Goal: Information Seeking & Learning: Learn about a topic

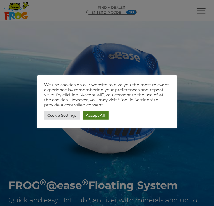
click at [94, 116] on link "Accept All" at bounding box center [96, 115] width 26 height 9
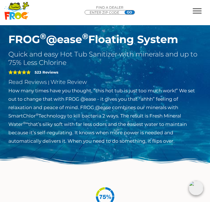
scroll to position [149, 0]
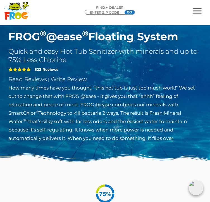
drag, startPoint x: 71, startPoint y: 110, endPoint x: 182, endPoint y: 157, distance: 120.1
click at [182, 142] on p "How many times have you thought, “this hot tub is just too much work!” We set o…" at bounding box center [104, 112] width 193 height 59
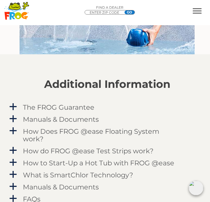
scroll to position [1191, 0]
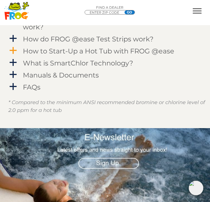
click at [61, 55] on h4 "How to Start-Up a Hot Tub with FROG @ease" at bounding box center [98, 51] width 151 height 8
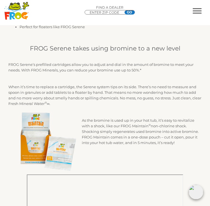
scroll to position [521, 0]
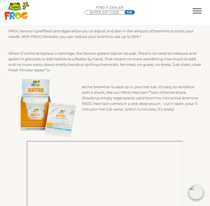
drag, startPoint x: 32, startPoint y: 125, endPoint x: 138, endPoint y: 184, distance: 121.1
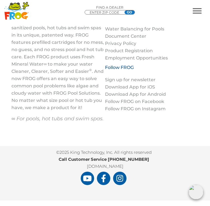
scroll to position [1600, 0]
click at [0, 0] on link "Hot Tub Products" at bounding box center [0, 0] width 0 height 0
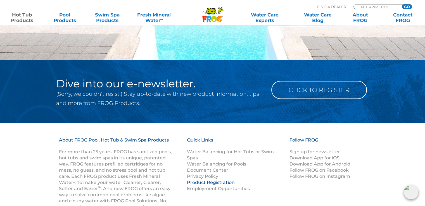
scroll to position [1162, 0]
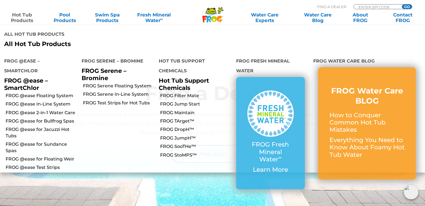
click at [21, 18] on link "Hot Tub Products" at bounding box center [22, 17] width 33 height 11
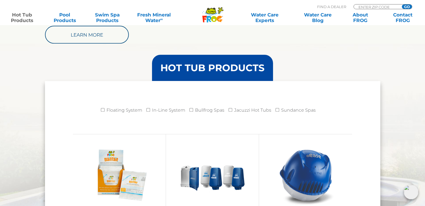
scroll to position [521, 0]
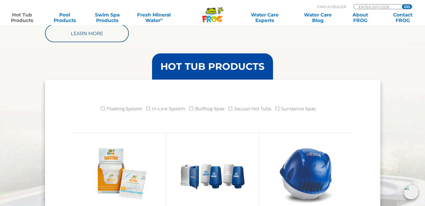
click at [105, 109] on li "Floating System" at bounding box center [124, 110] width 46 height 14
click at [103, 107] on input "Floating System" at bounding box center [103, 109] width 4 height 4
checkbox input "true"
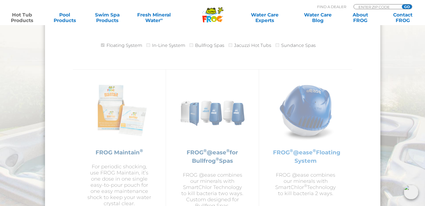
scroll to position [595, 0]
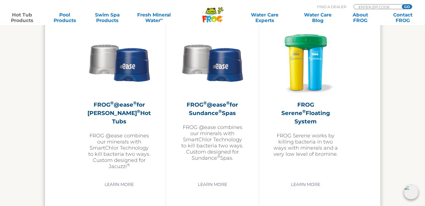
scroll to position [1005, 0]
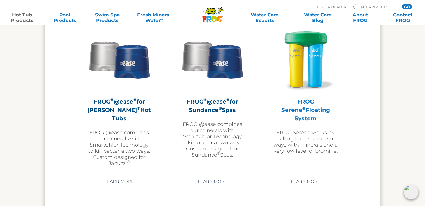
click at [306, 100] on h2 "FROG Serene ® Floating System" at bounding box center [305, 109] width 65 height 25
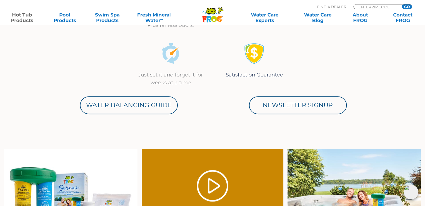
scroll to position [260, 0]
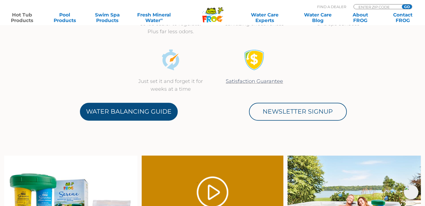
click at [136, 114] on link "Water Balancing Guide" at bounding box center [129, 112] width 98 height 18
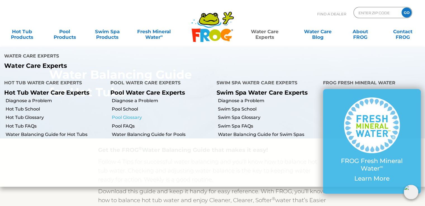
scroll to position [37, 0]
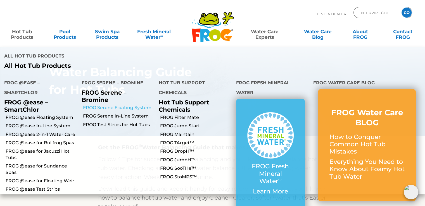
click at [104, 105] on link "FROG Serene Floating System" at bounding box center [119, 108] width 72 height 6
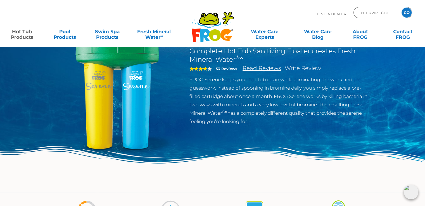
click at [257, 67] on link "Read Reviews" at bounding box center [261, 68] width 39 height 7
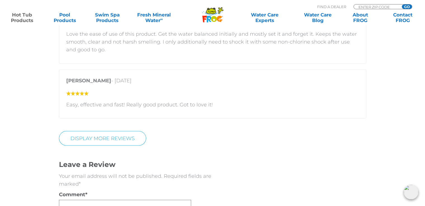
scroll to position [1004, 0]
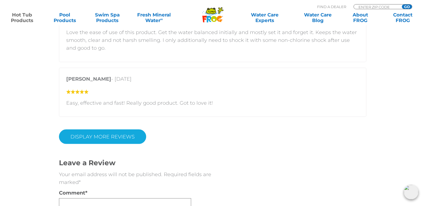
click at [120, 140] on link "Display More Reviews" at bounding box center [102, 136] width 87 height 15
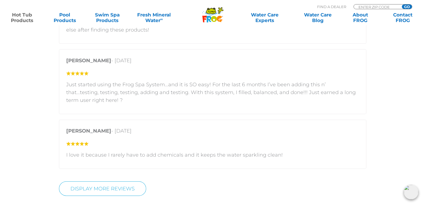
scroll to position [1265, 0]
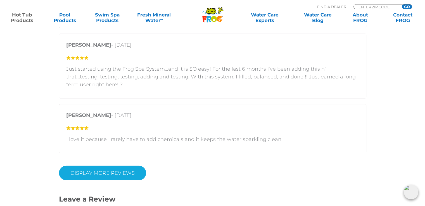
click at [113, 173] on link "DISPLAY MORE REVIEWS" at bounding box center [102, 173] width 87 height 15
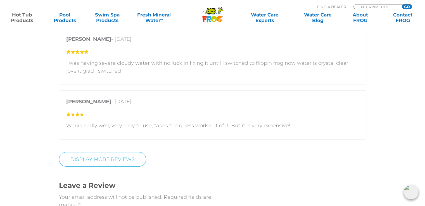
scroll to position [1600, 0]
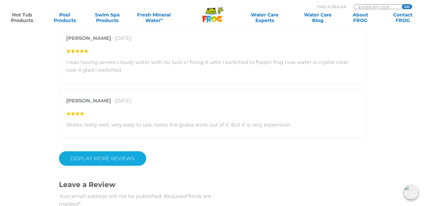
click at [99, 157] on link "DISPLAY MORE REVIEWS" at bounding box center [102, 158] width 87 height 15
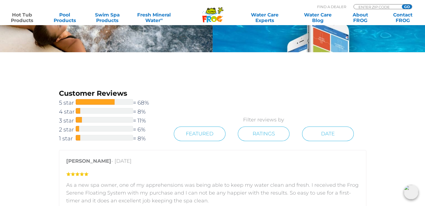
scroll to position [670, 0]
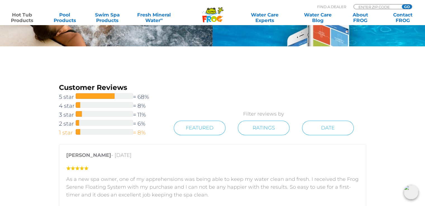
click at [78, 134] on span at bounding box center [78, 132] width 4 height 6
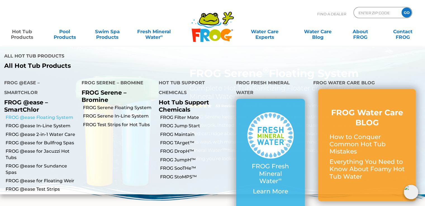
click at [49, 114] on link "FROG @ease Floating System" at bounding box center [42, 117] width 72 height 6
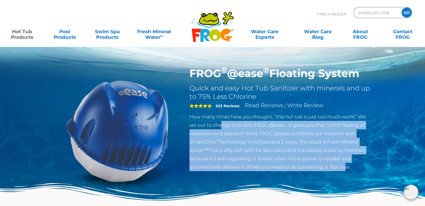
drag, startPoint x: 222, startPoint y: 128, endPoint x: 343, endPoint y: 168, distance: 128.0
click at [343, 168] on p "How many times have you thought, “this hot tub is just too much work!” We set o…" at bounding box center [280, 141] width 182 height 59
click at [254, 150] on p "How many times have you thought, “this hot tub is just too much work!” We set o…" at bounding box center [280, 141] width 182 height 59
